Goal: Task Accomplishment & Management: Complete application form

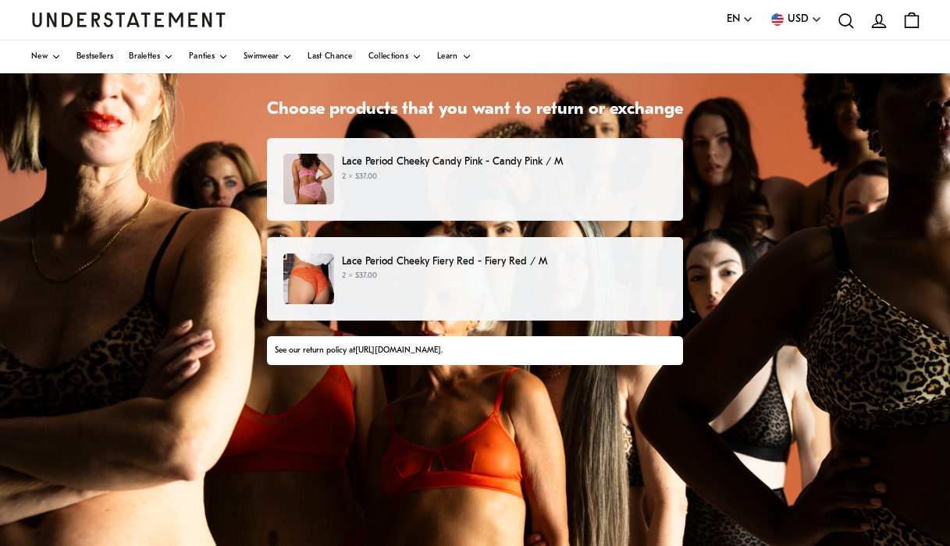
scroll to position [82, 0]
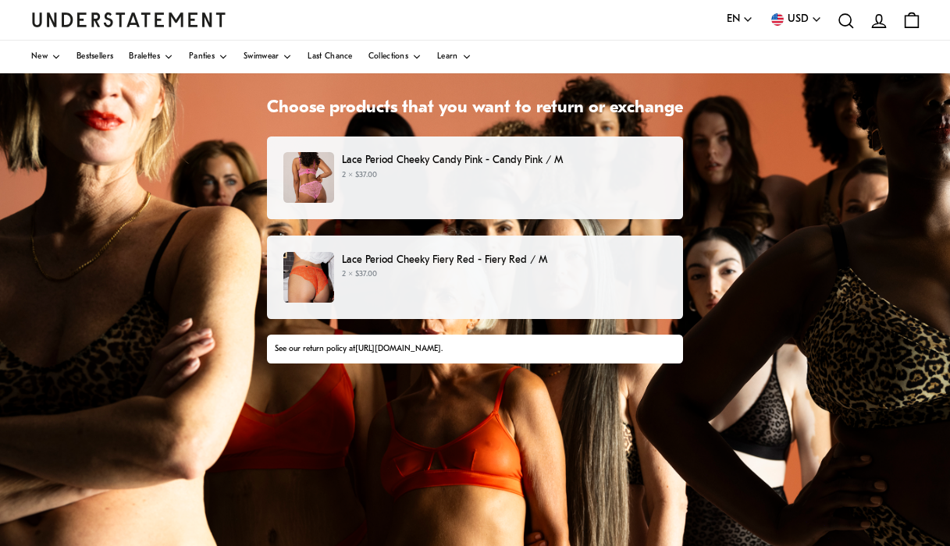
click at [438, 201] on div "Lace Period Cheeky Candy Pink - Candy Pink / M 2 × $37.00" at bounding box center [474, 177] width 383 height 51
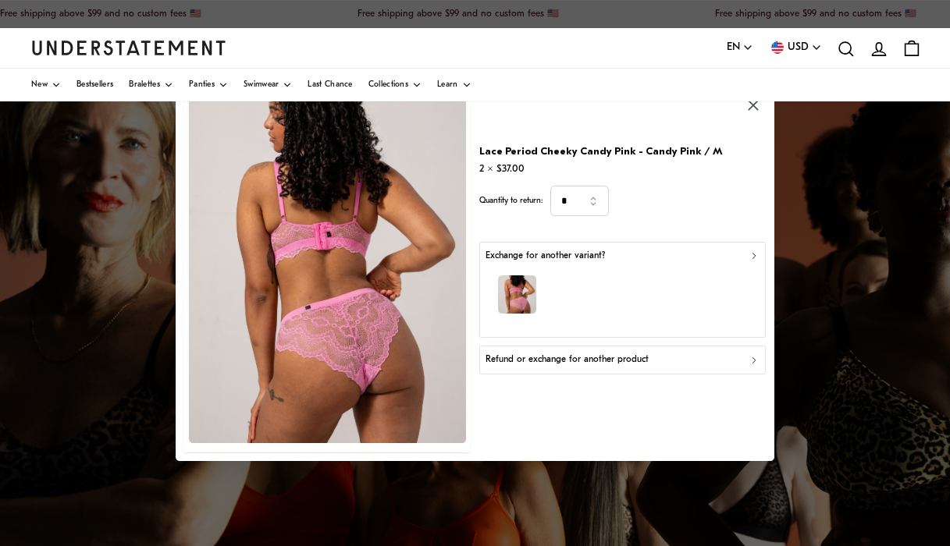
click at [654, 362] on div "Refund or exchange for another product" at bounding box center [621, 360] width 273 height 15
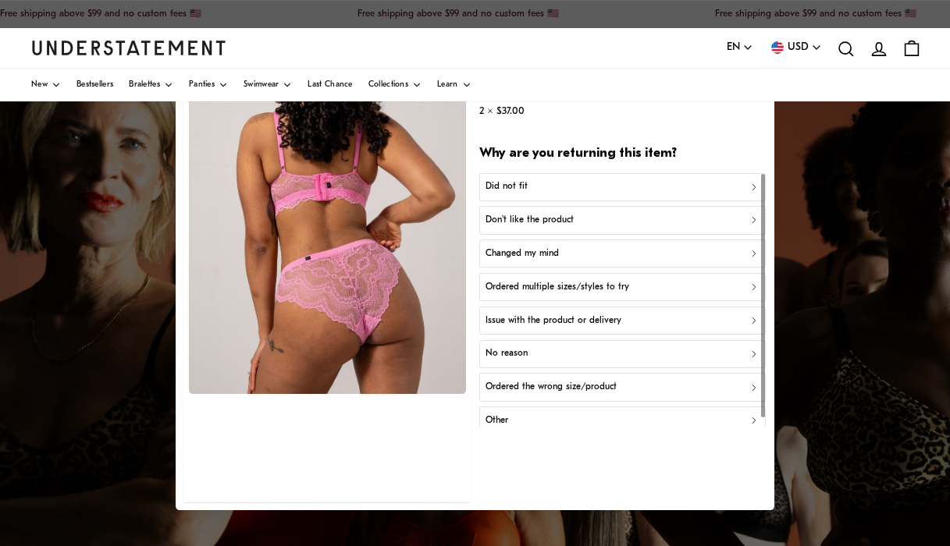
click at [618, 190] on div "Did not fit" at bounding box center [621, 187] width 273 height 15
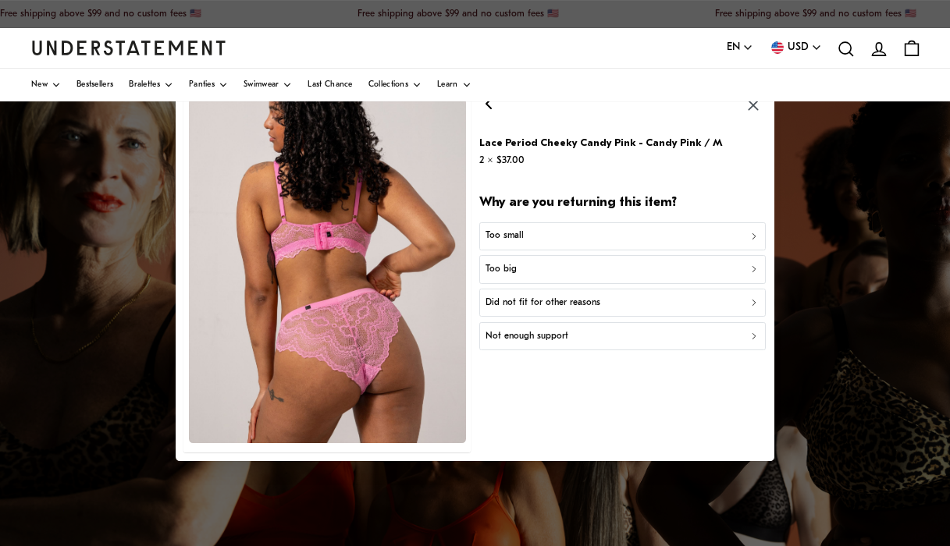
click at [613, 236] on div "Too small" at bounding box center [621, 236] width 273 height 15
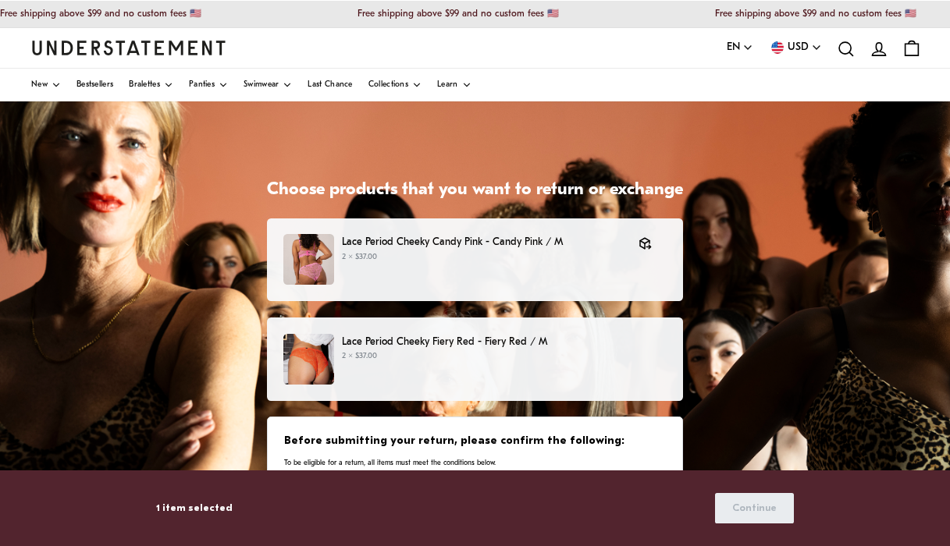
click at [571, 354] on p "2 × $37.00" at bounding box center [504, 356] width 325 height 12
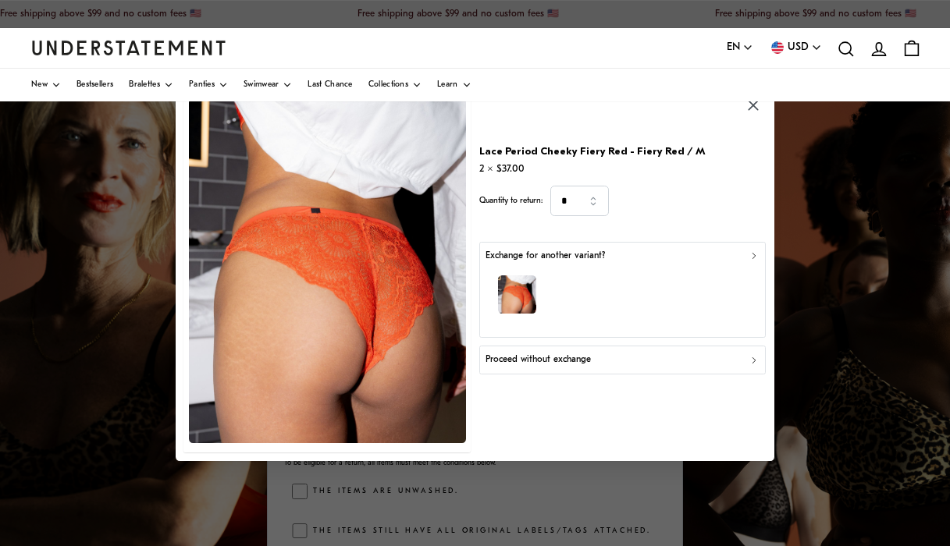
click at [597, 361] on div "Proceed without exchange" at bounding box center [621, 360] width 273 height 15
click at [539, 260] on p "Exchange for another variant?" at bounding box center [544, 256] width 119 height 15
click at [572, 357] on p "Proceed without exchange" at bounding box center [537, 360] width 105 height 15
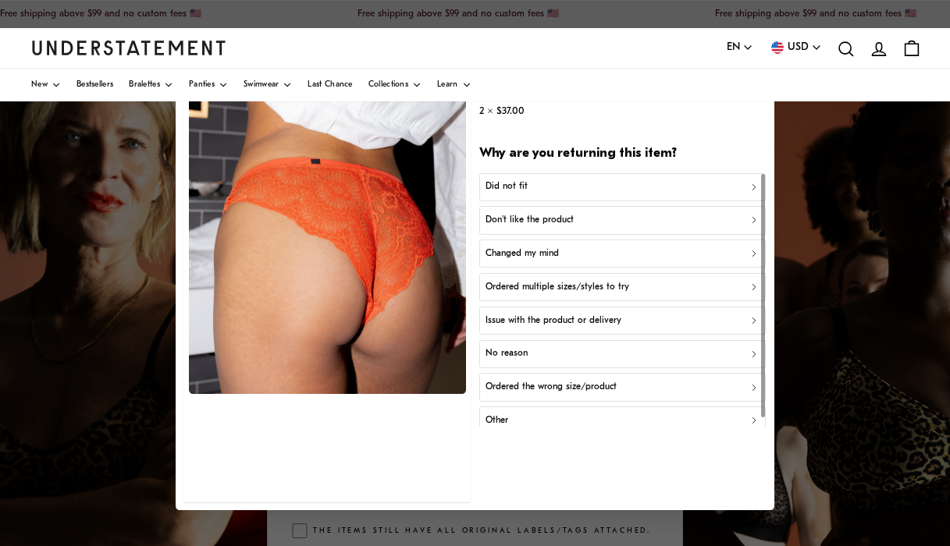
click at [621, 183] on div "Did not fit" at bounding box center [621, 187] width 273 height 15
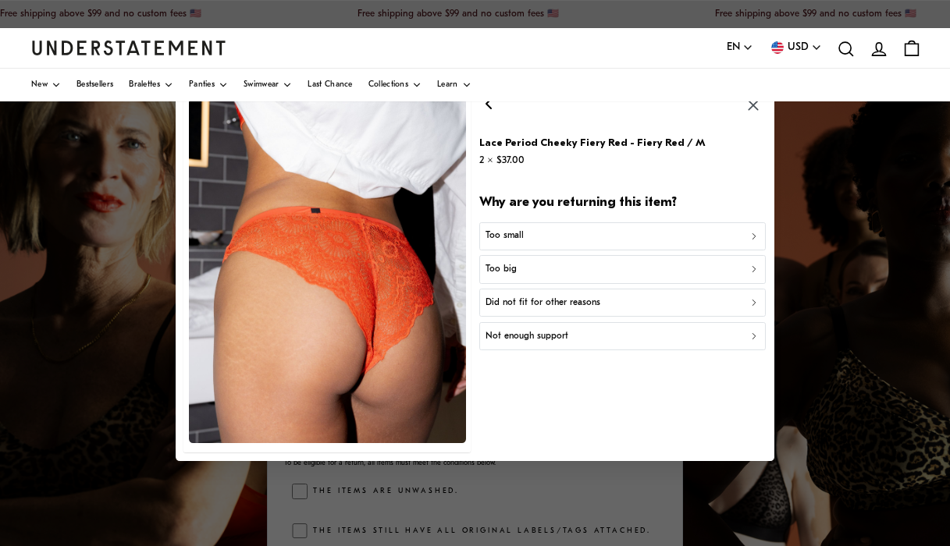
click at [596, 240] on div "Too small" at bounding box center [621, 236] width 273 height 15
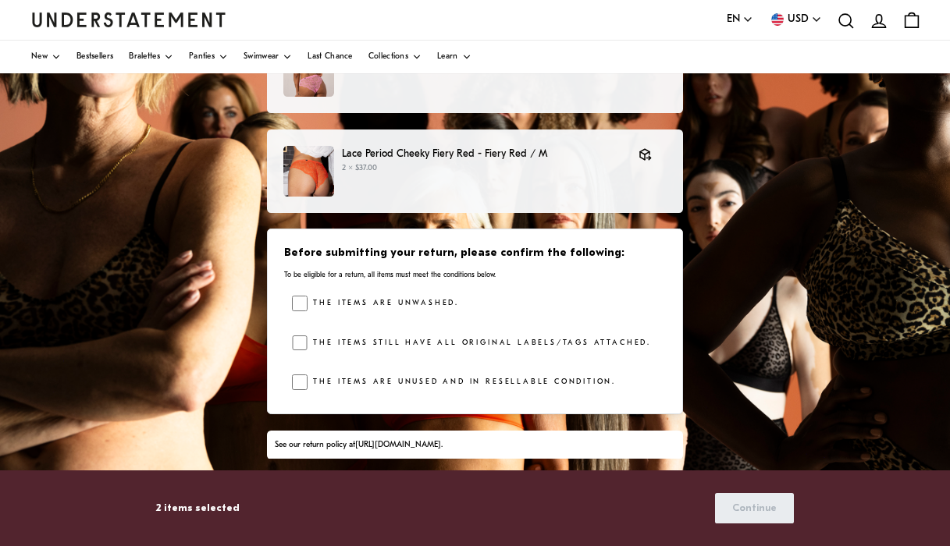
scroll to position [164, 0]
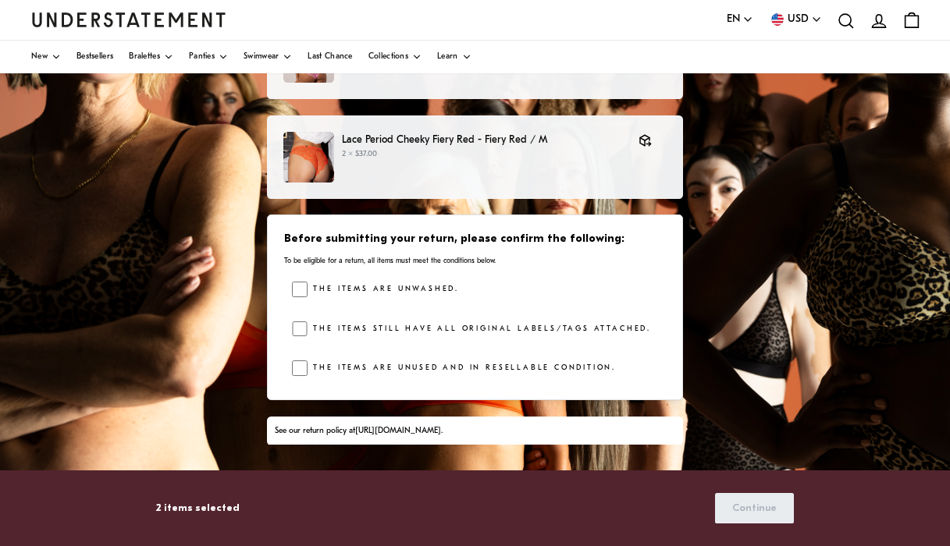
click at [307, 317] on div "The items are unwashed. The items still have all original labels/tags attached.…" at bounding box center [479, 332] width 374 height 101
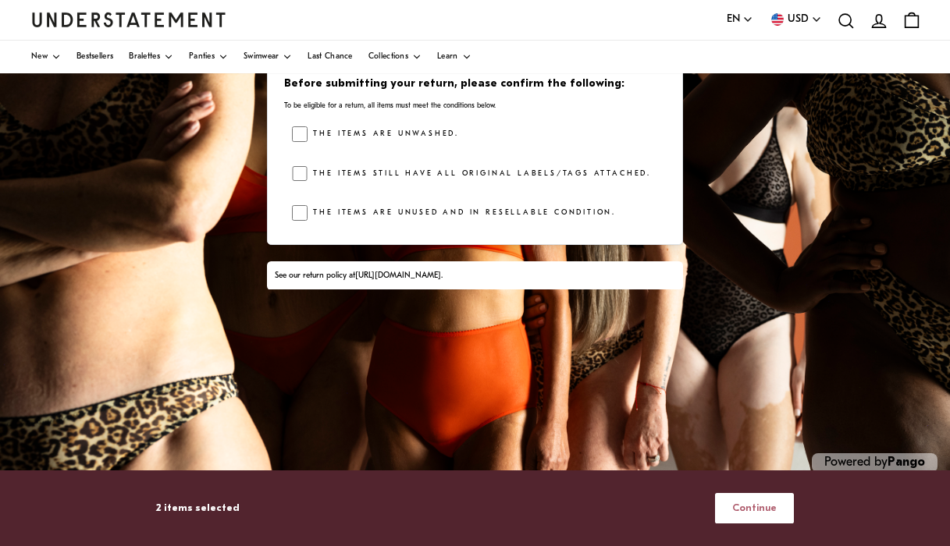
scroll to position [336, 0]
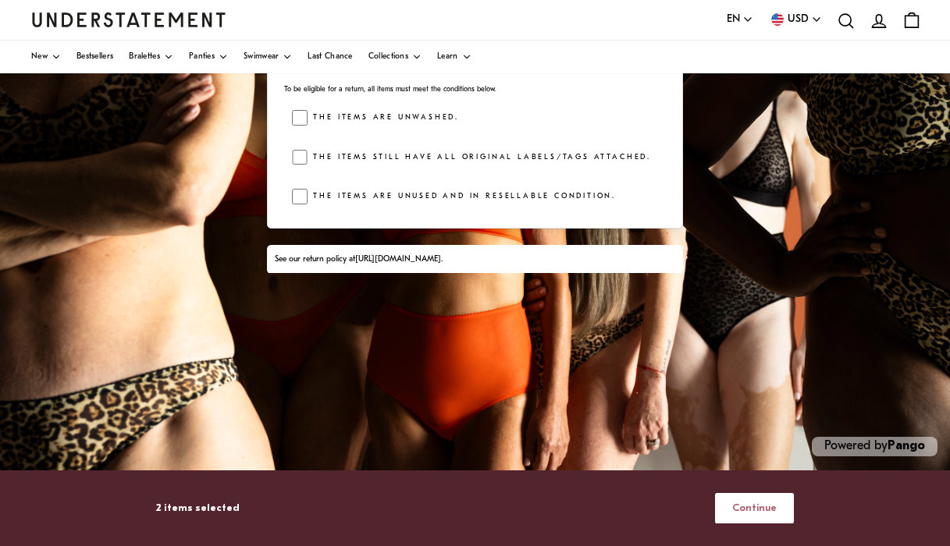
click at [745, 507] on span "Continue" at bounding box center [754, 508] width 44 height 29
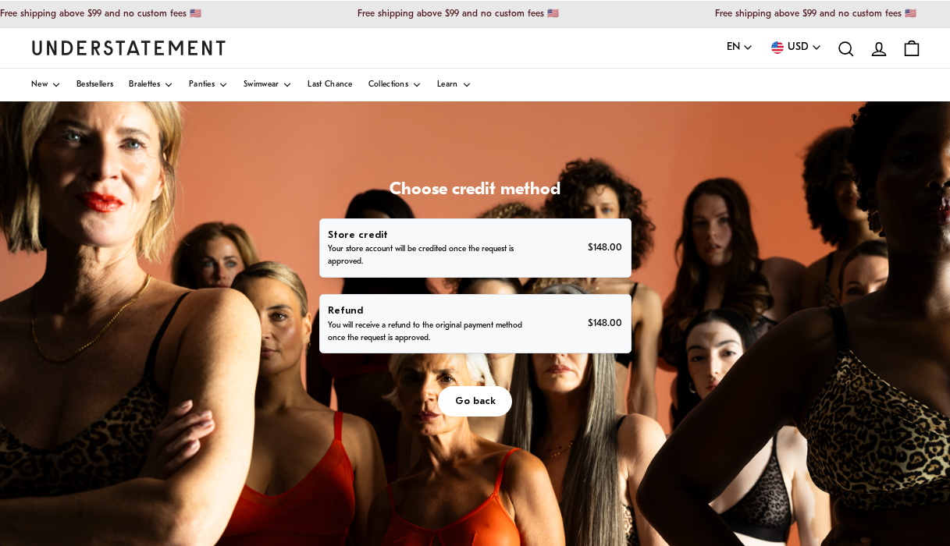
click at [560, 329] on div "Refund You will receive a refund to the original payment method once the reques…" at bounding box center [475, 324] width 294 height 42
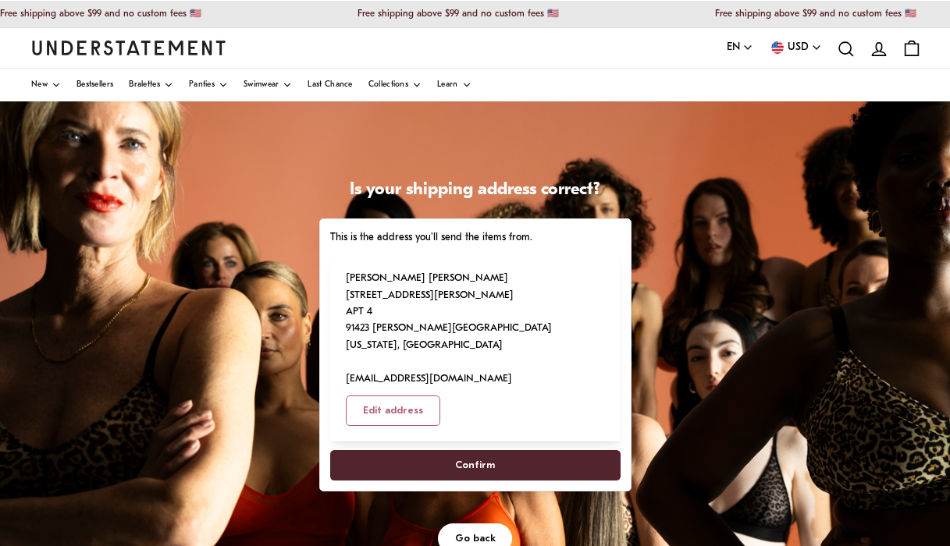
click at [553, 451] on span "Confirm" at bounding box center [475, 465] width 256 height 29
select select "**"
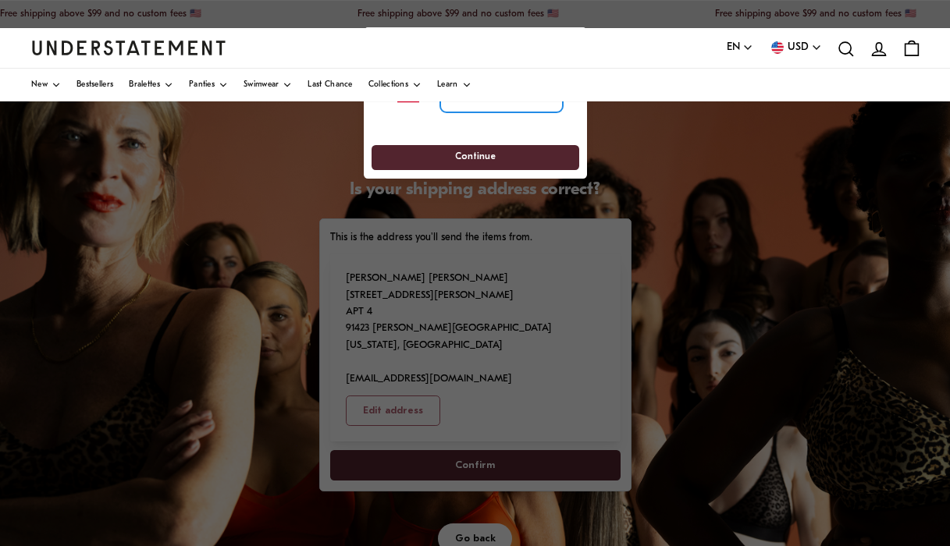
click at [514, 104] on input "tel" at bounding box center [500, 96] width 123 height 34
type input "**********"
click at [524, 152] on span "Continue" at bounding box center [475, 158] width 179 height 24
click at [573, 46] on div "Language EN English Deutsch [DEMOGRAPHIC_DATA] Currency USD [GEOGRAPHIC_DATA] (…" at bounding box center [474, 48] width 887 height 40
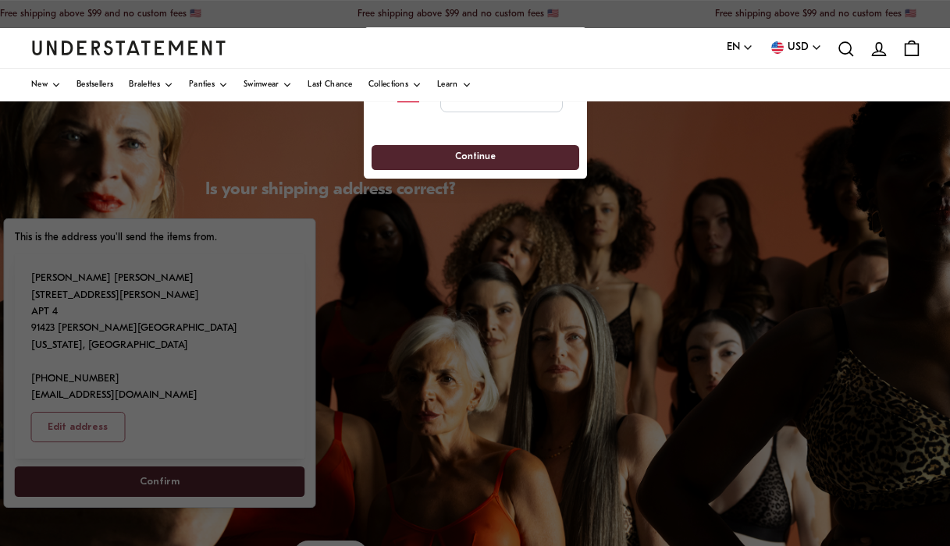
click at [572, 26] on div at bounding box center [475, 273] width 950 height 546
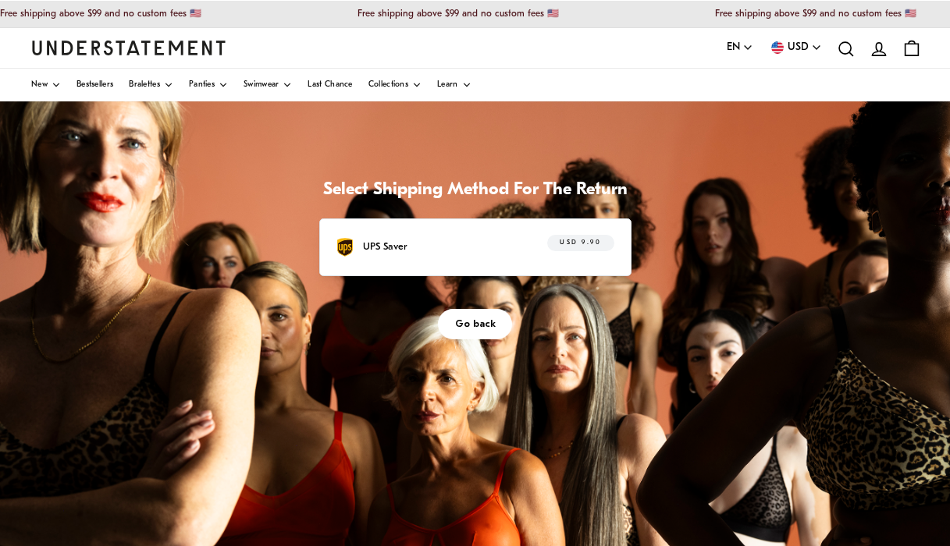
click at [578, 260] on div "UPS Saver USD 9.90" at bounding box center [475, 248] width 312 height 58
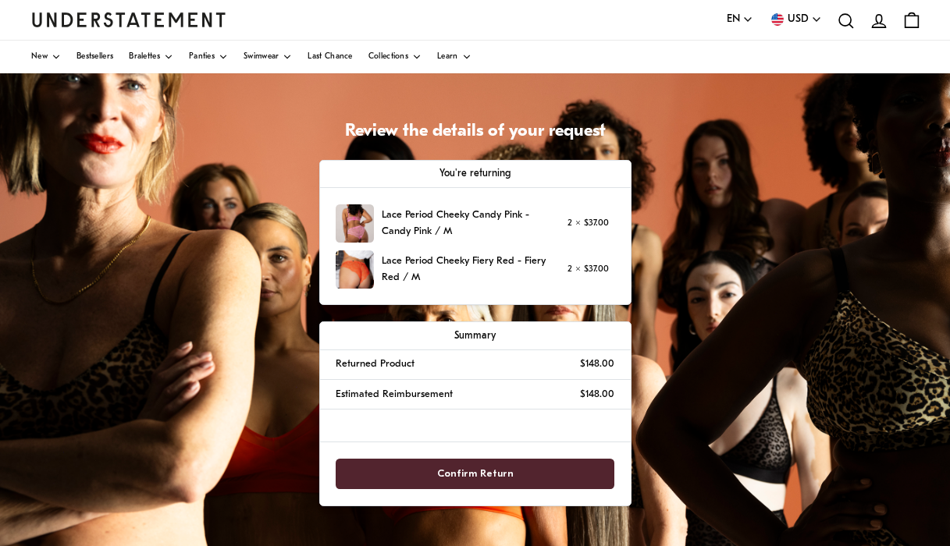
scroll to position [59, 0]
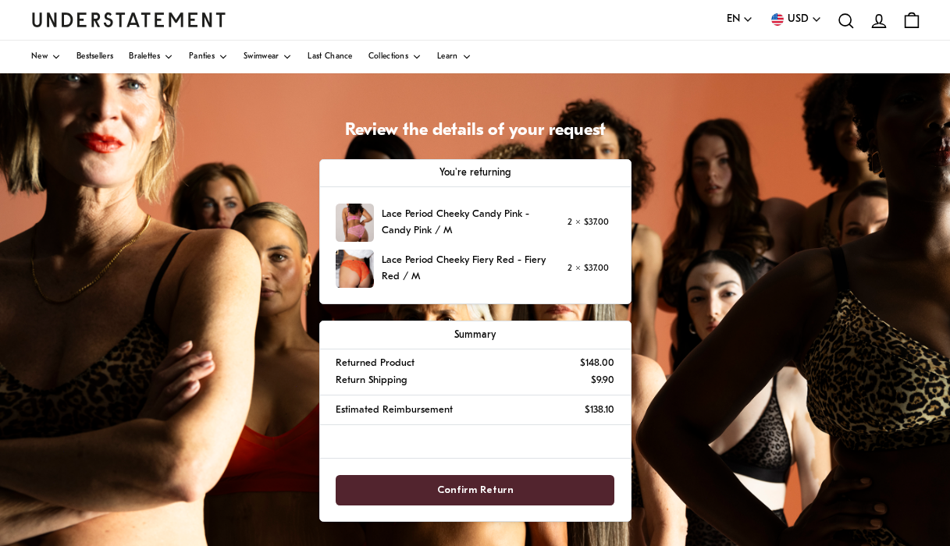
click at [495, 485] on span "Confirm Return" at bounding box center [475, 490] width 76 height 29
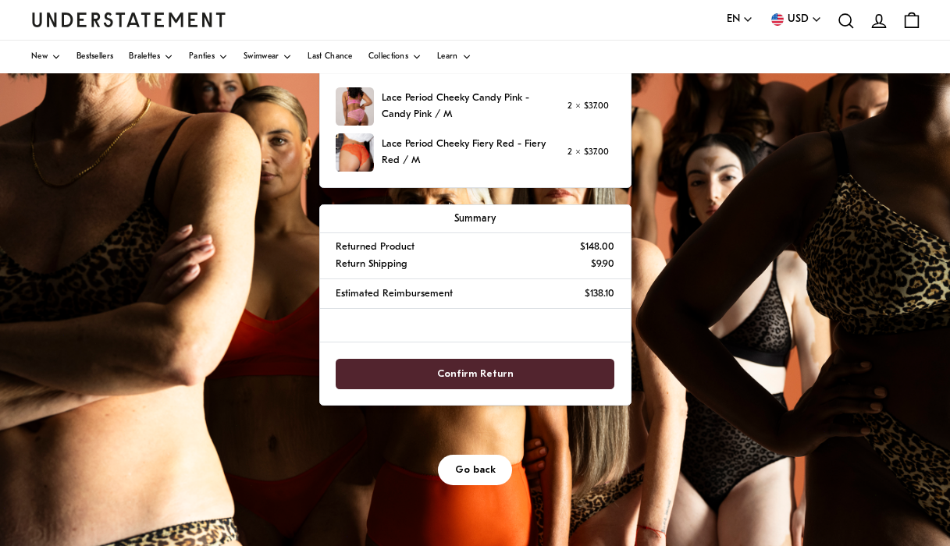
scroll to position [251, 0]
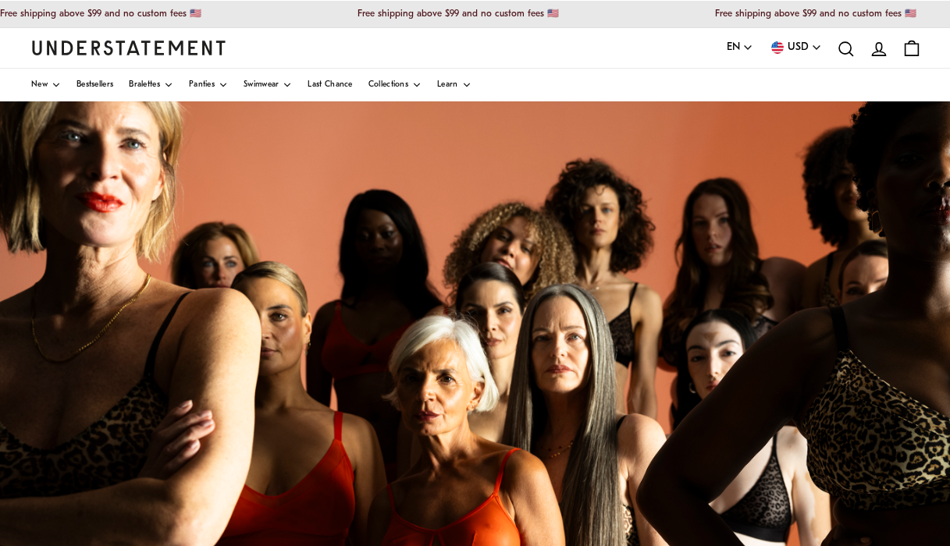
click at [530, 293] on div "Powered by Pango" at bounding box center [475, 491] width 950 height 780
